Goal: Obtain resource: Download file/media

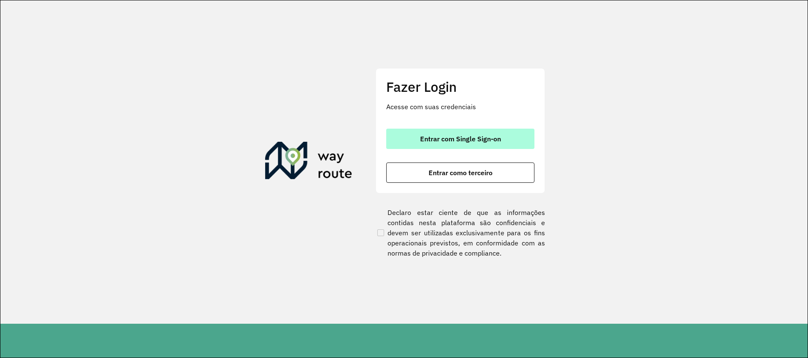
click at [488, 142] on span "Entrar com Single Sign-on" at bounding box center [460, 138] width 81 height 7
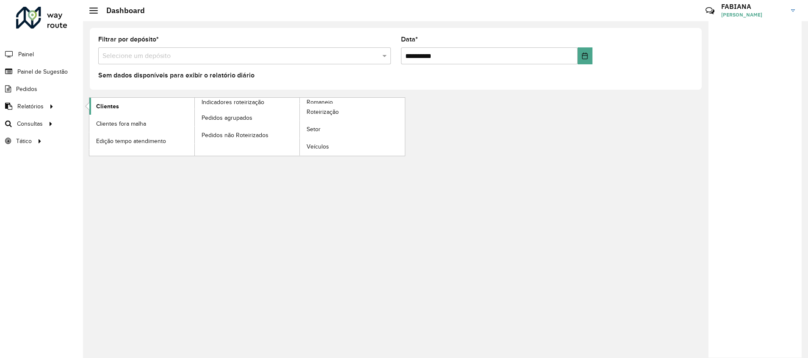
click at [116, 103] on span "Clientes" at bounding box center [107, 106] width 23 height 9
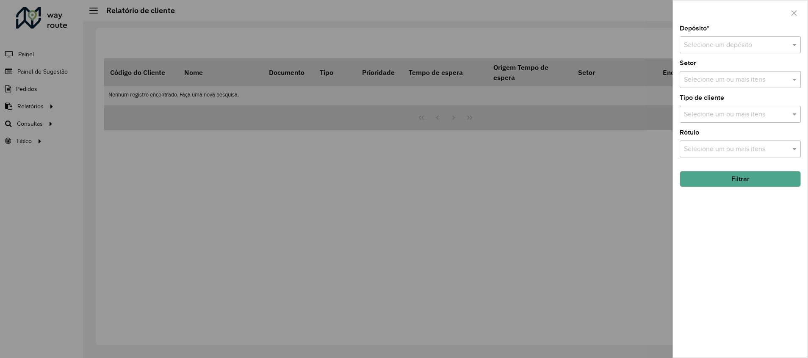
click at [738, 44] on input "text" at bounding box center [732, 45] width 96 height 10
click at [733, 94] on div "CDD Sapucaia" at bounding box center [740, 98] width 120 height 14
click at [741, 182] on button "Filtrar" at bounding box center [739, 179] width 121 height 16
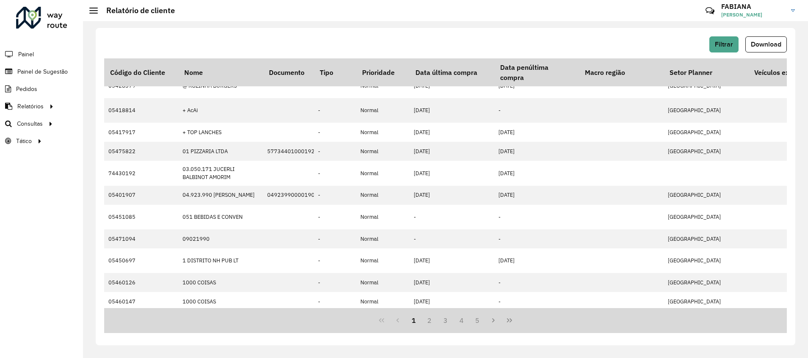
scroll to position [201, 1329]
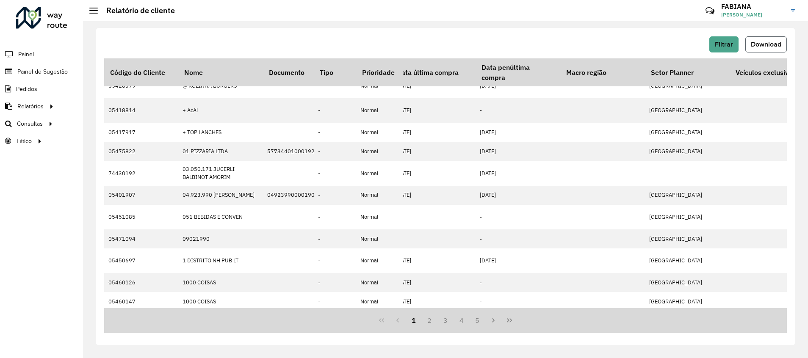
click at [756, 47] on span "Download" at bounding box center [765, 44] width 30 height 7
